Goal: Transaction & Acquisition: Purchase product/service

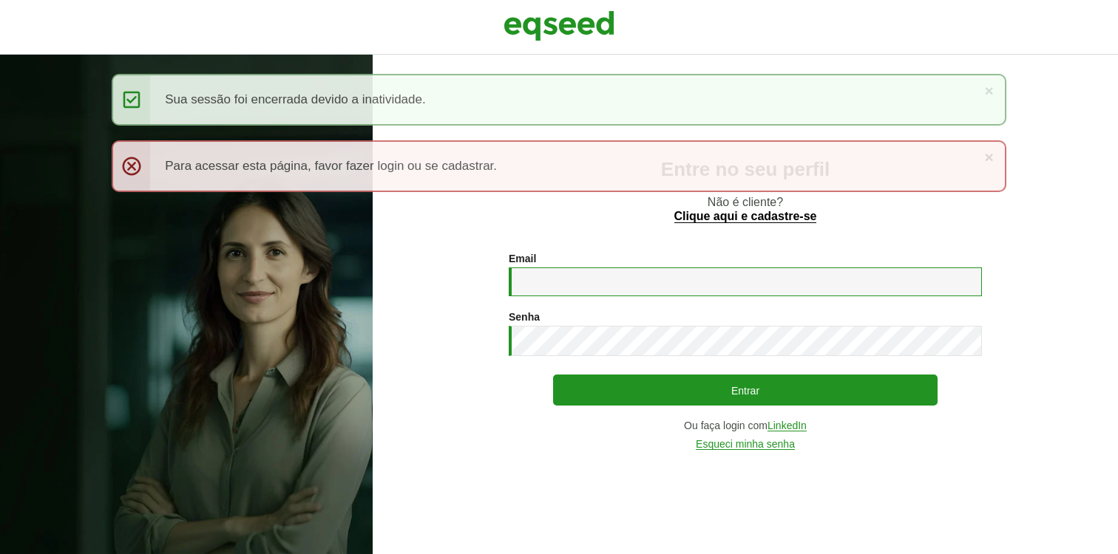
click at [632, 272] on input "Email *" at bounding box center [745, 282] width 473 height 29
type input "**********"
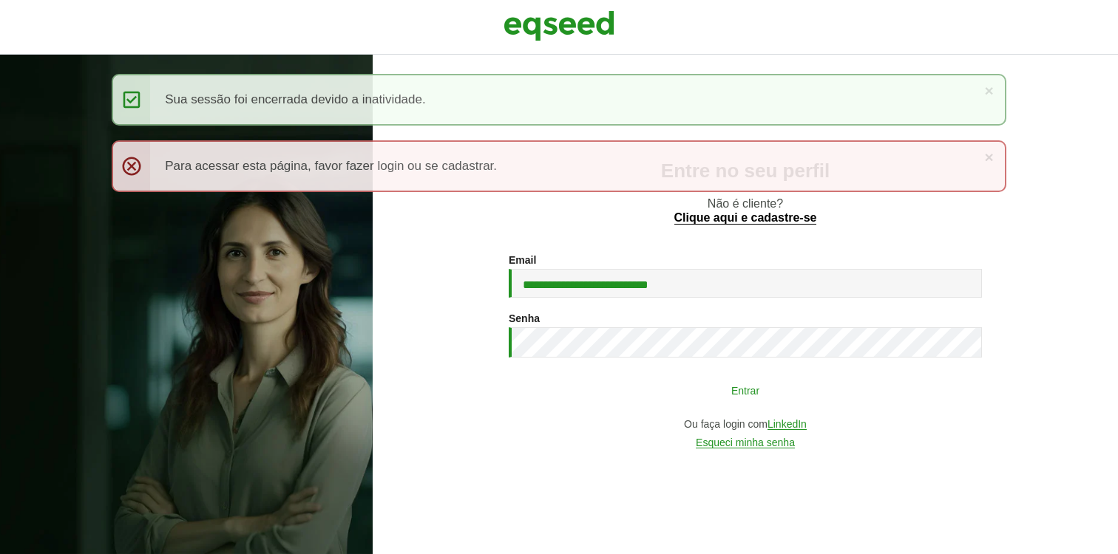
click at [682, 384] on button "Entrar" at bounding box center [745, 390] width 384 height 28
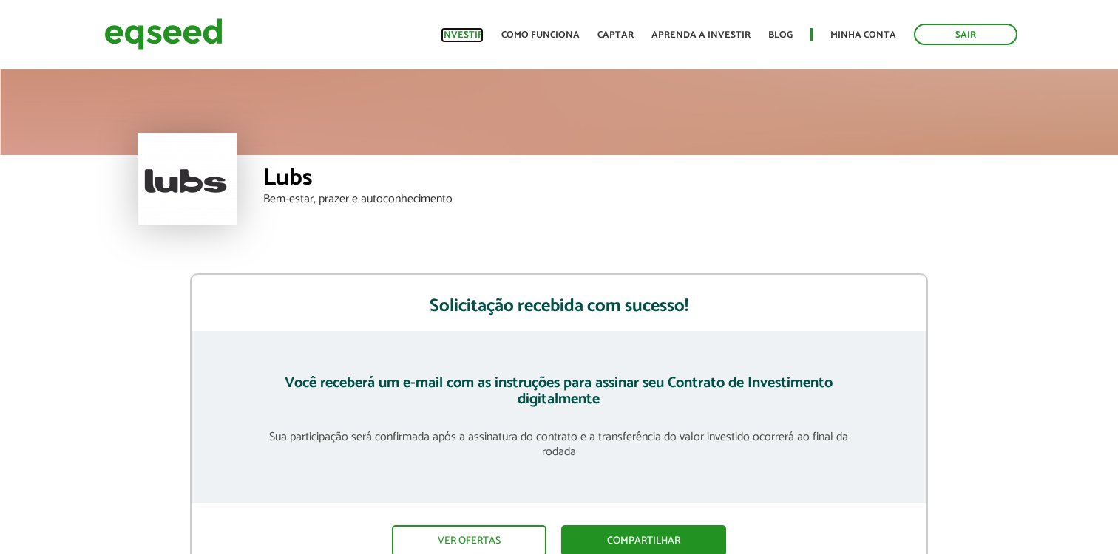
click at [465, 31] on link "Investir" at bounding box center [462, 35] width 43 height 10
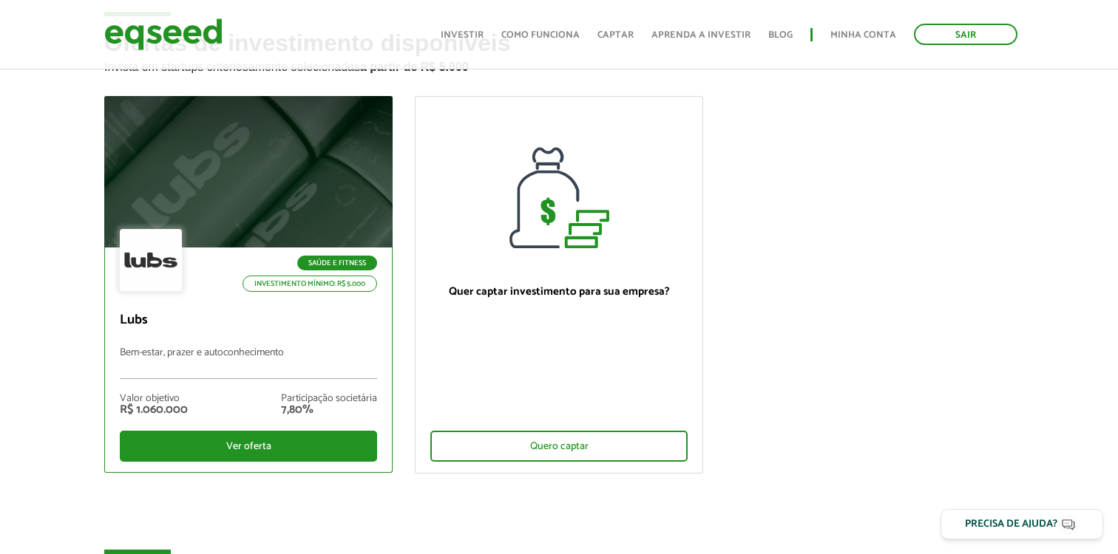
scroll to position [83, 0]
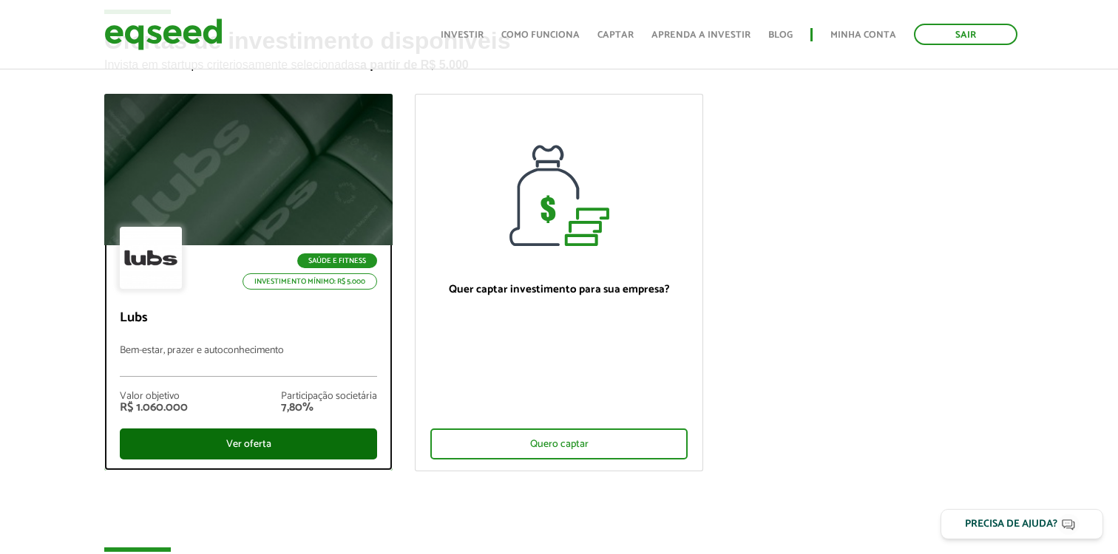
click at [220, 446] on div "Ver oferta" at bounding box center [248, 444] width 257 height 31
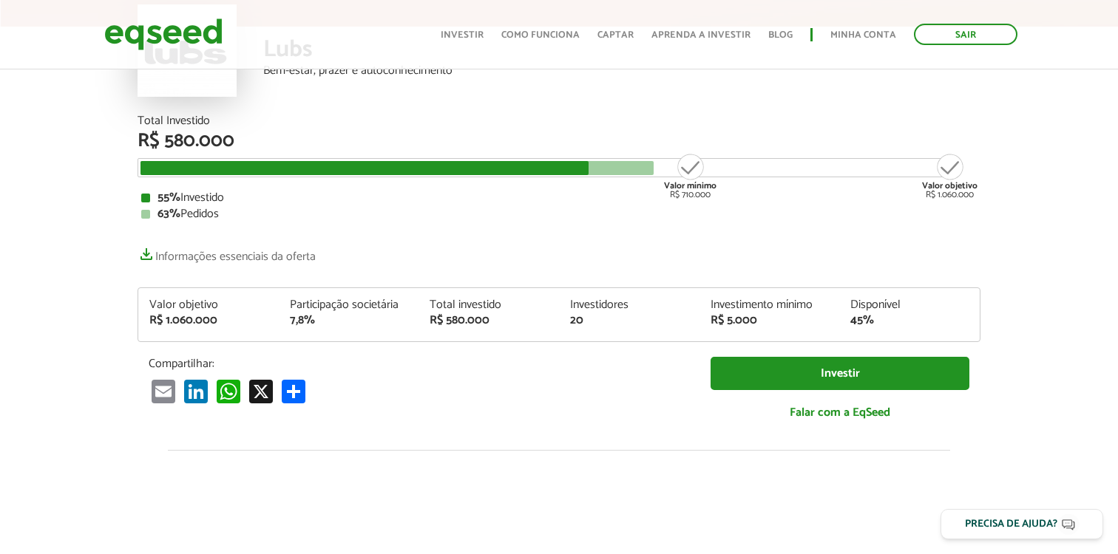
scroll to position [131, 0]
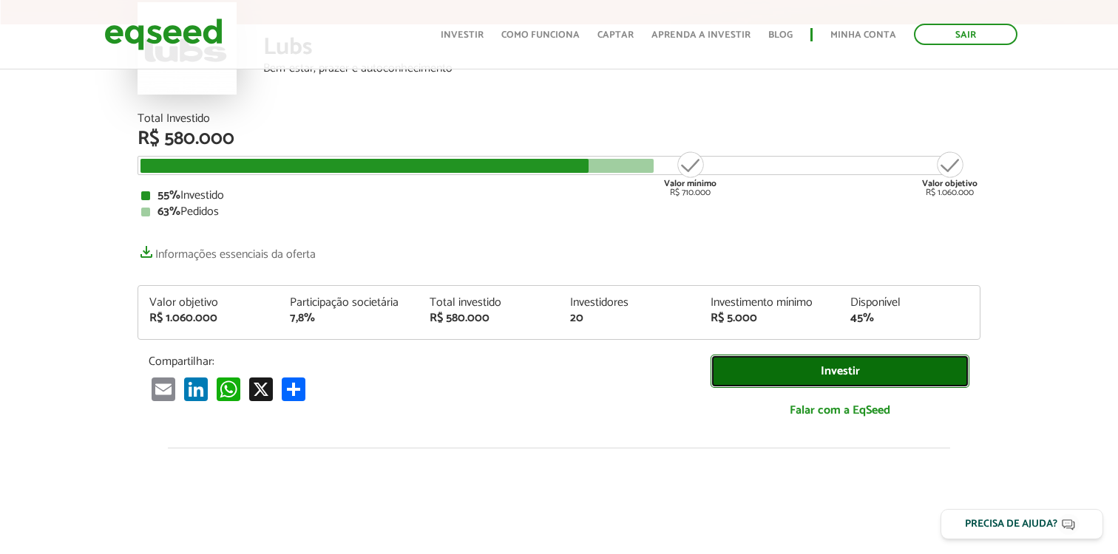
click at [863, 373] on link "Investir" at bounding box center [839, 371] width 259 height 33
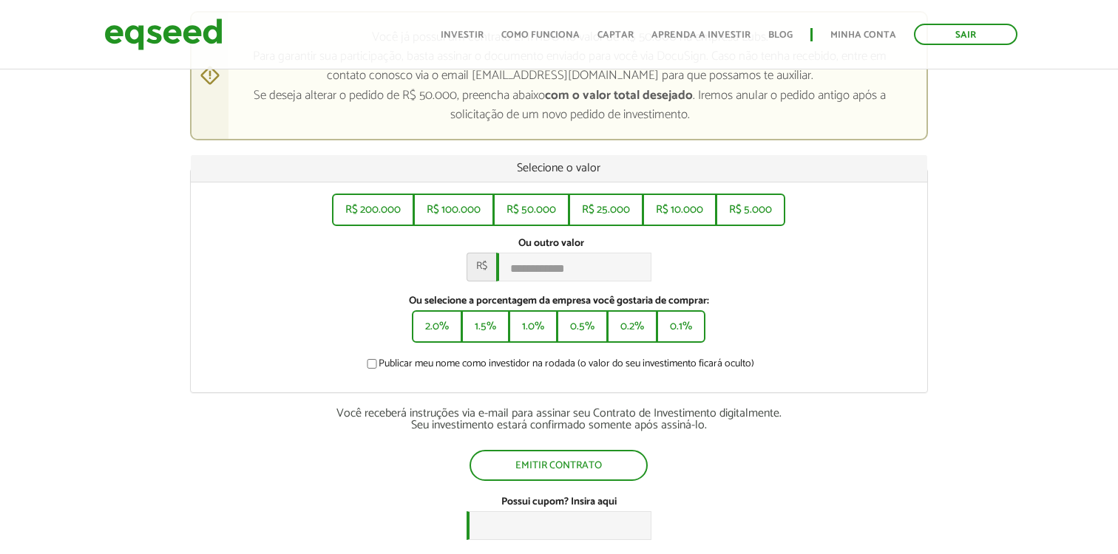
scroll to position [245, 0]
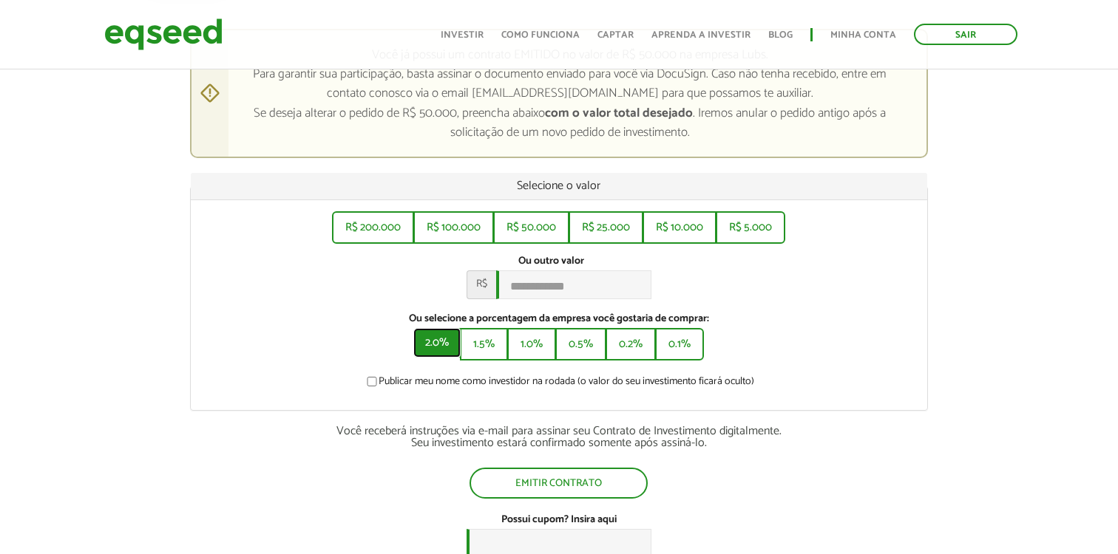
click at [432, 352] on button "2.0%" at bounding box center [436, 343] width 47 height 30
click at [679, 224] on button "R$ 10.000" at bounding box center [679, 226] width 71 height 30
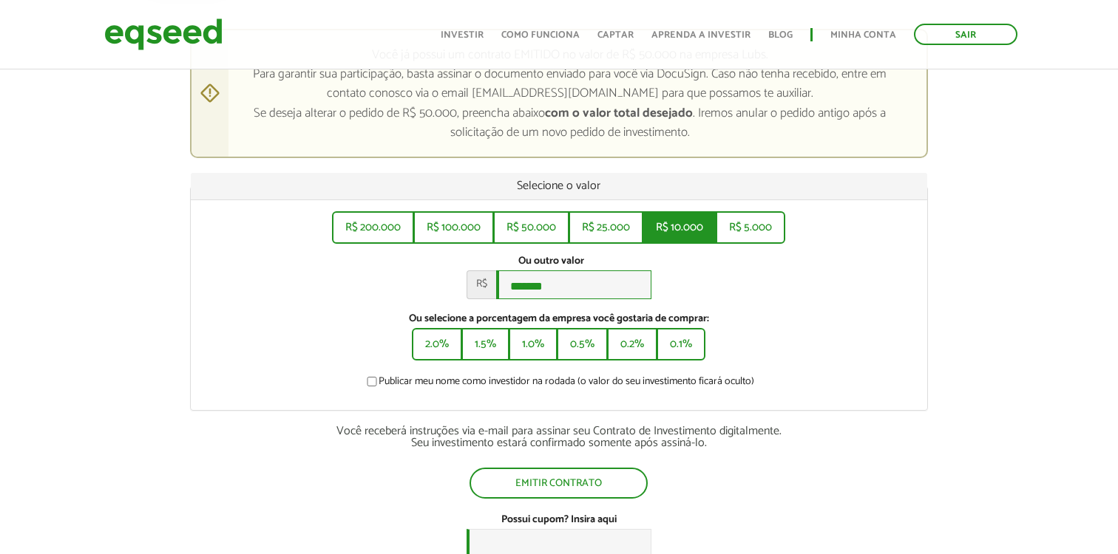
type input "******"
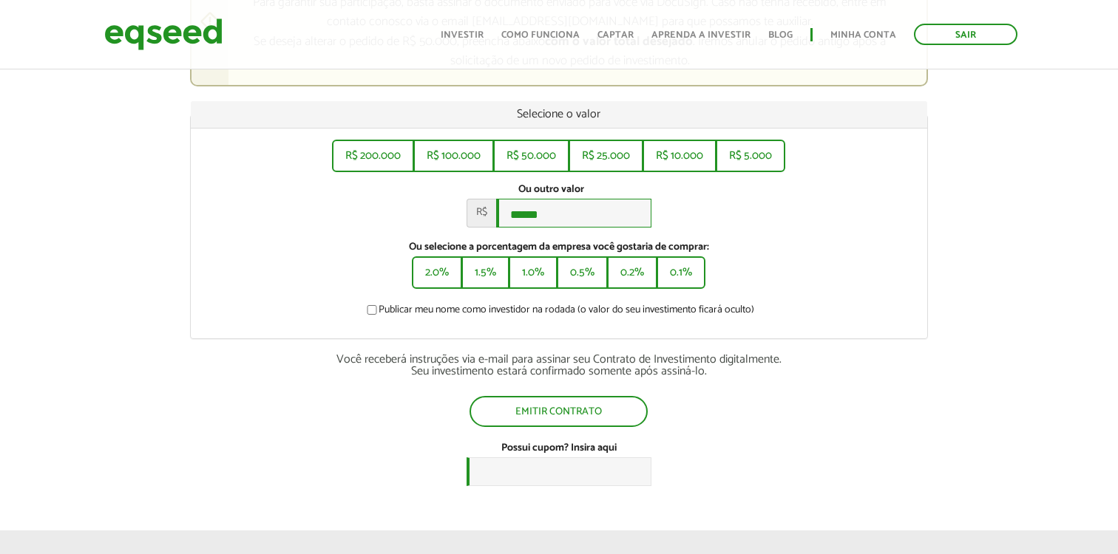
scroll to position [0, 0]
